Goal: Task Accomplishment & Management: Manage account settings

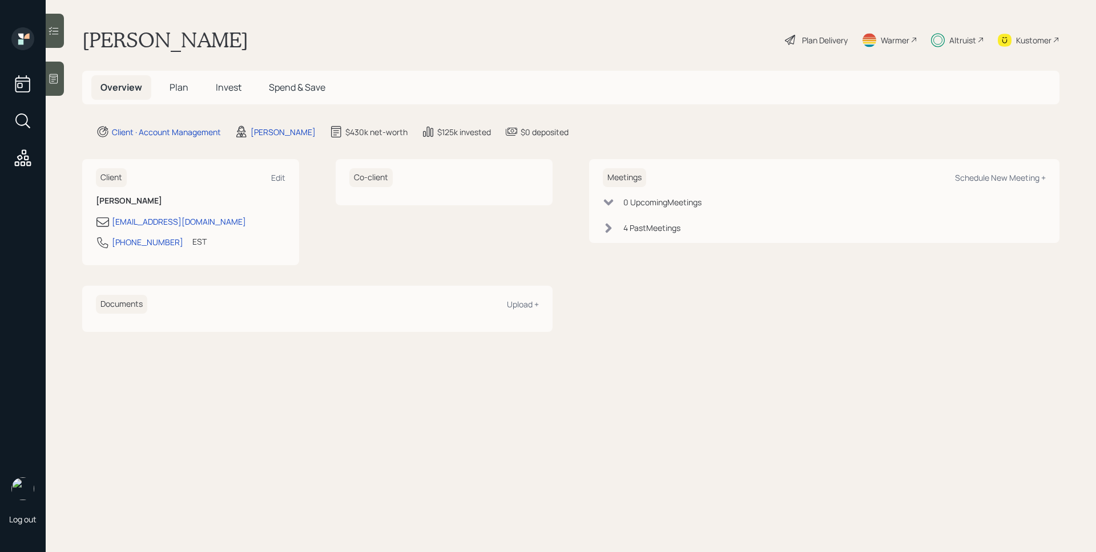
click at [968, 40] on div "Altruist" at bounding box center [962, 40] width 27 height 12
click at [1016, 179] on div "Schedule New Meeting +" at bounding box center [1000, 177] width 91 height 11
select select "d946c976-65aa-4529-ac9d-02c4f1114fc0"
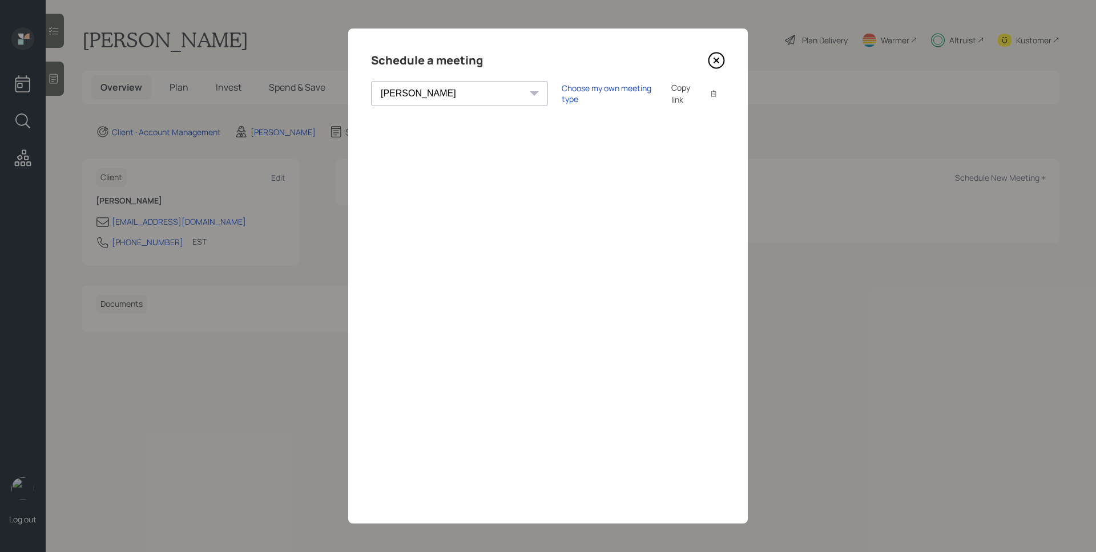
click at [718, 61] on icon at bounding box center [716, 60] width 5 height 5
